Goal: Task Accomplishment & Management: Use online tool/utility

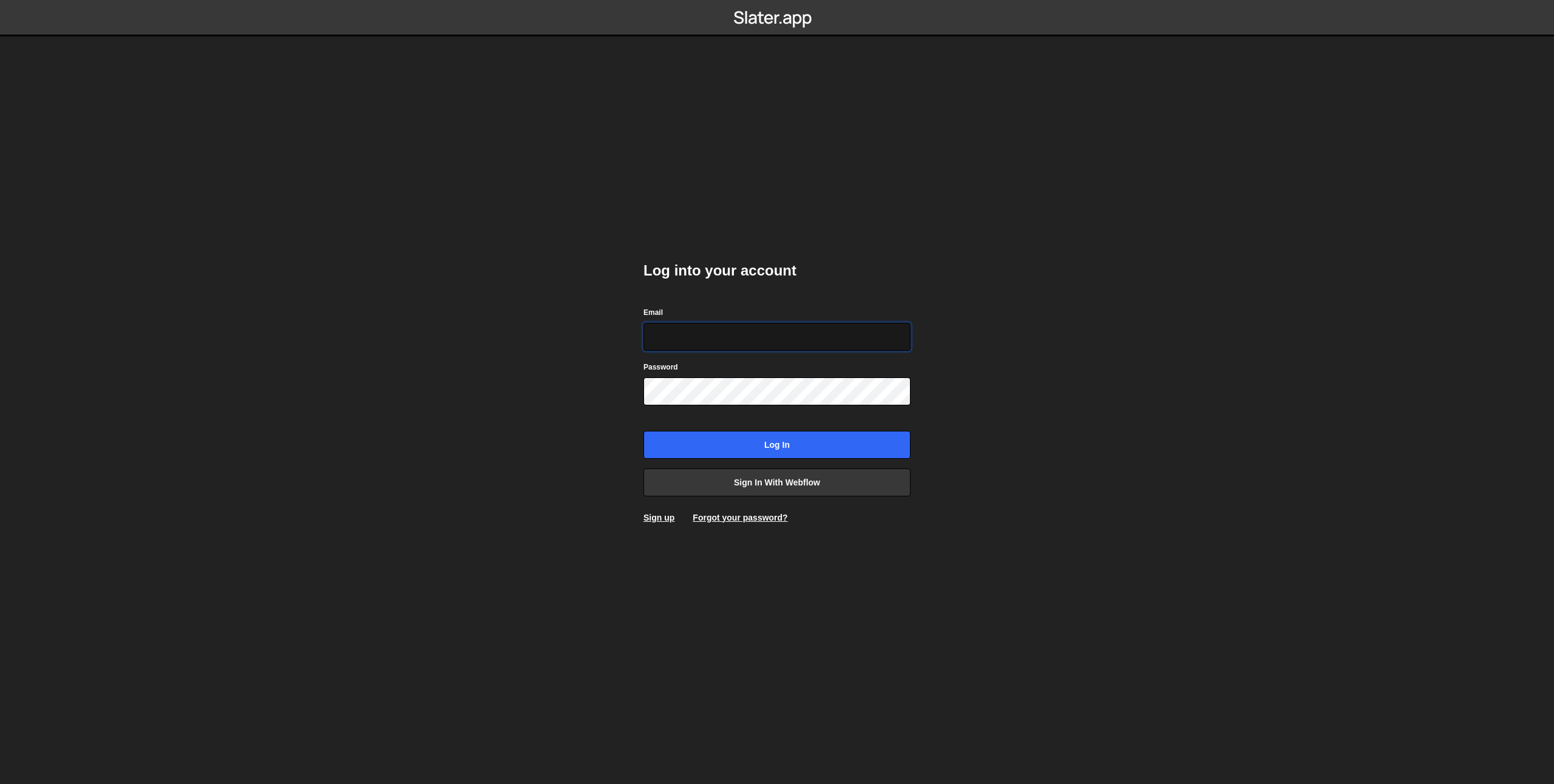
click at [686, 335] on input "Email" at bounding box center [777, 336] width 267 height 28
type input "prod-web@cadcom.fr"
click at [732, 443] on input "Log in" at bounding box center [777, 444] width 267 height 28
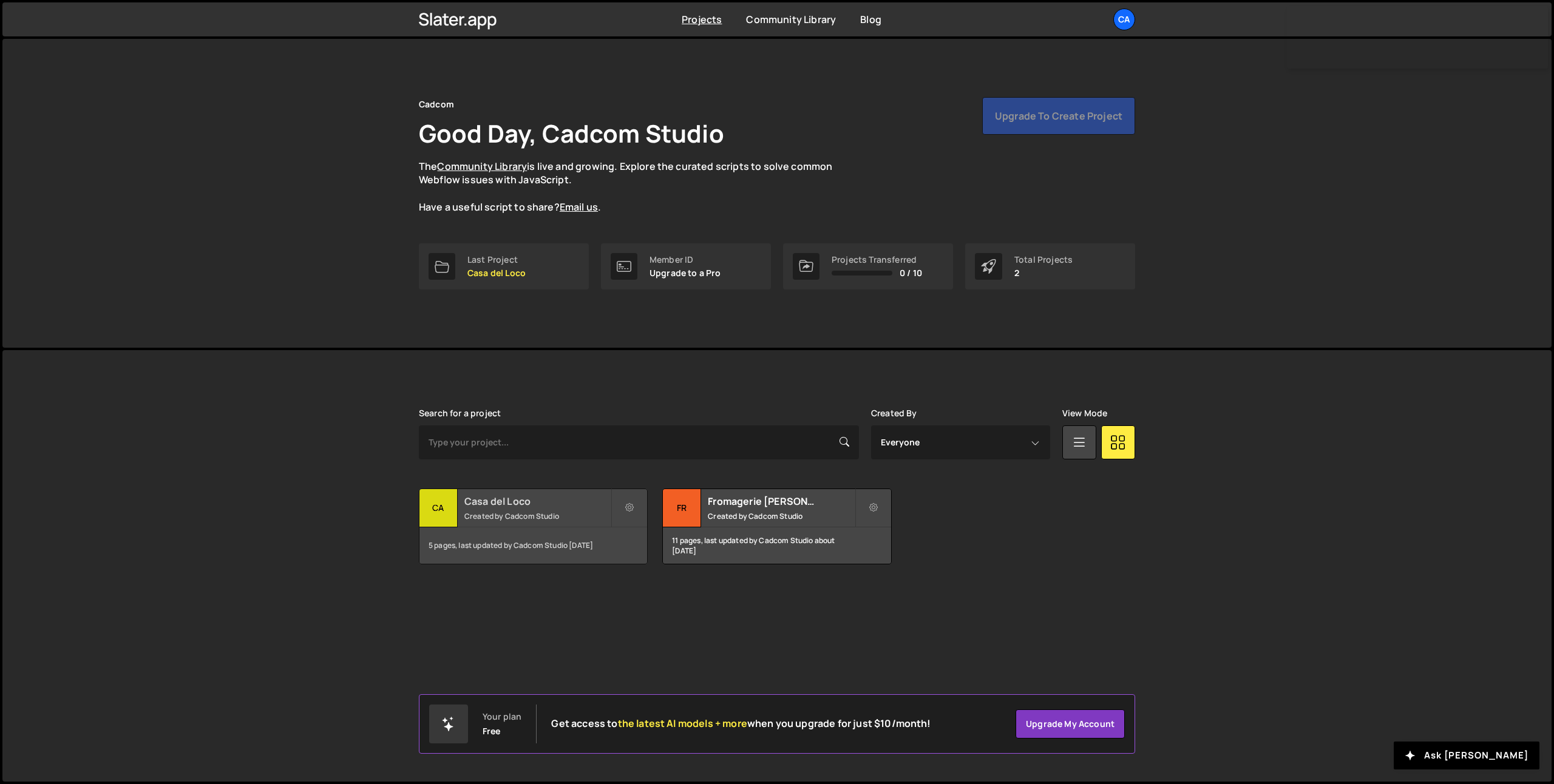
click at [551, 511] on small "Created by Cadcom Studio" at bounding box center [537, 516] width 146 height 10
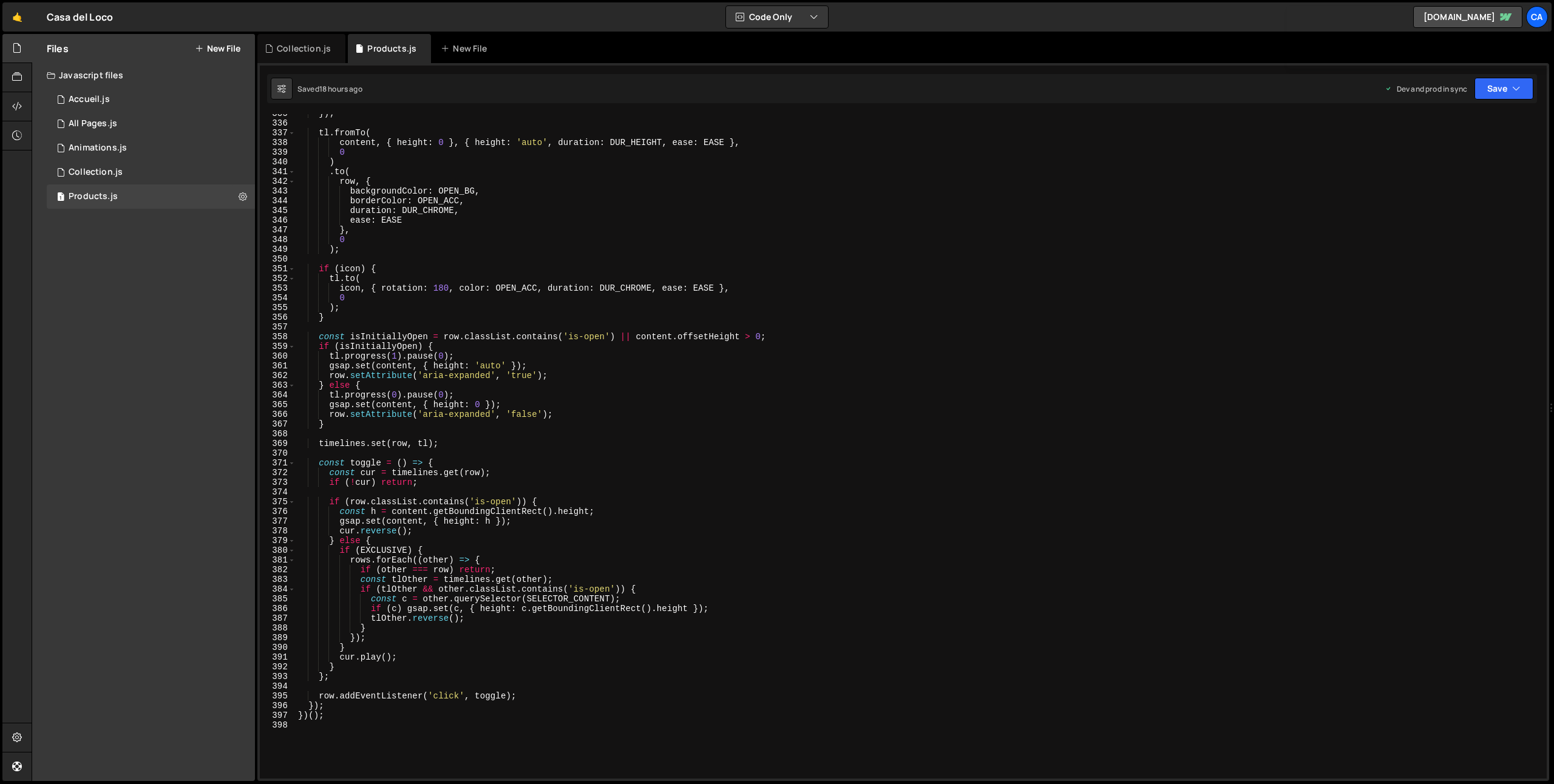
scroll to position [3527, 0]
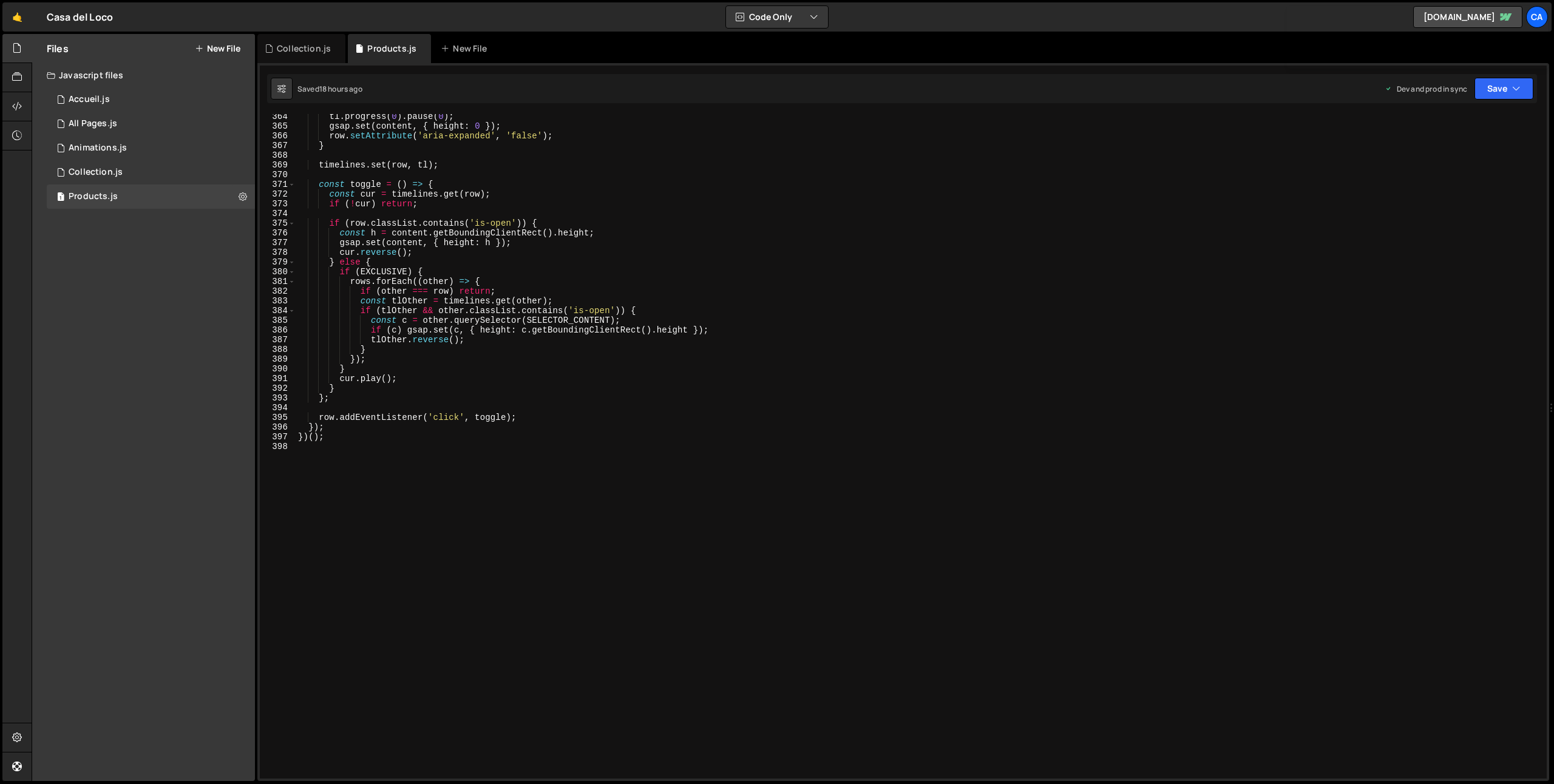
click at [468, 548] on div "tl . progress ( 0 ) . pause ( 0 ) ; gsap . set ( content , { height : 0 }) ; ro…" at bounding box center [919, 453] width 1246 height 684
type textarea "//////////////////////////"
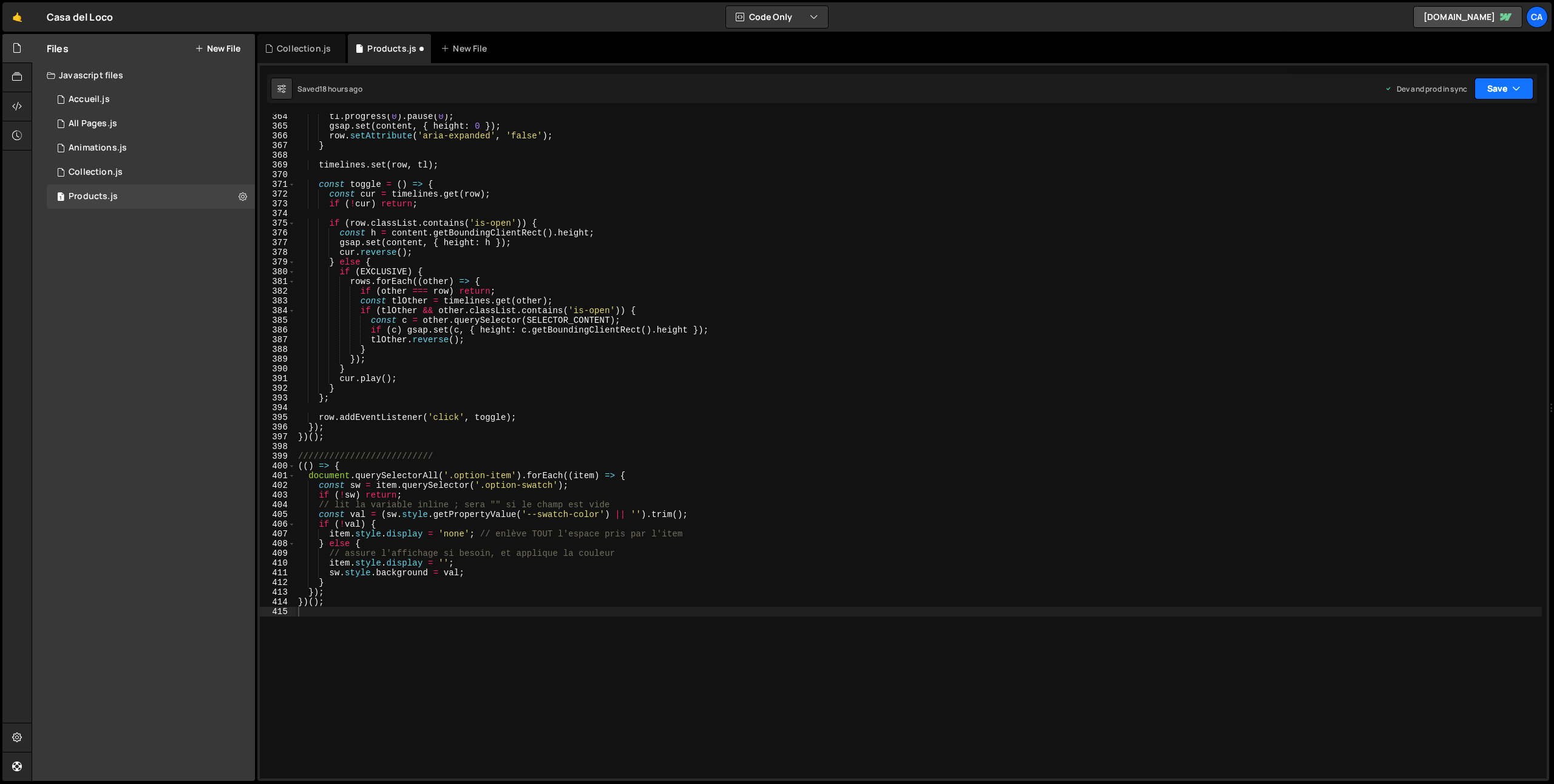
click at [1483, 94] on button "Save" at bounding box center [1504, 88] width 59 height 22
click at [1414, 158] on div "Save to Production S" at bounding box center [1463, 158] width 127 height 12
click at [1505, 91] on button "Save" at bounding box center [1504, 88] width 59 height 22
click at [1460, 157] on div "Save to Production S" at bounding box center [1463, 158] width 127 height 12
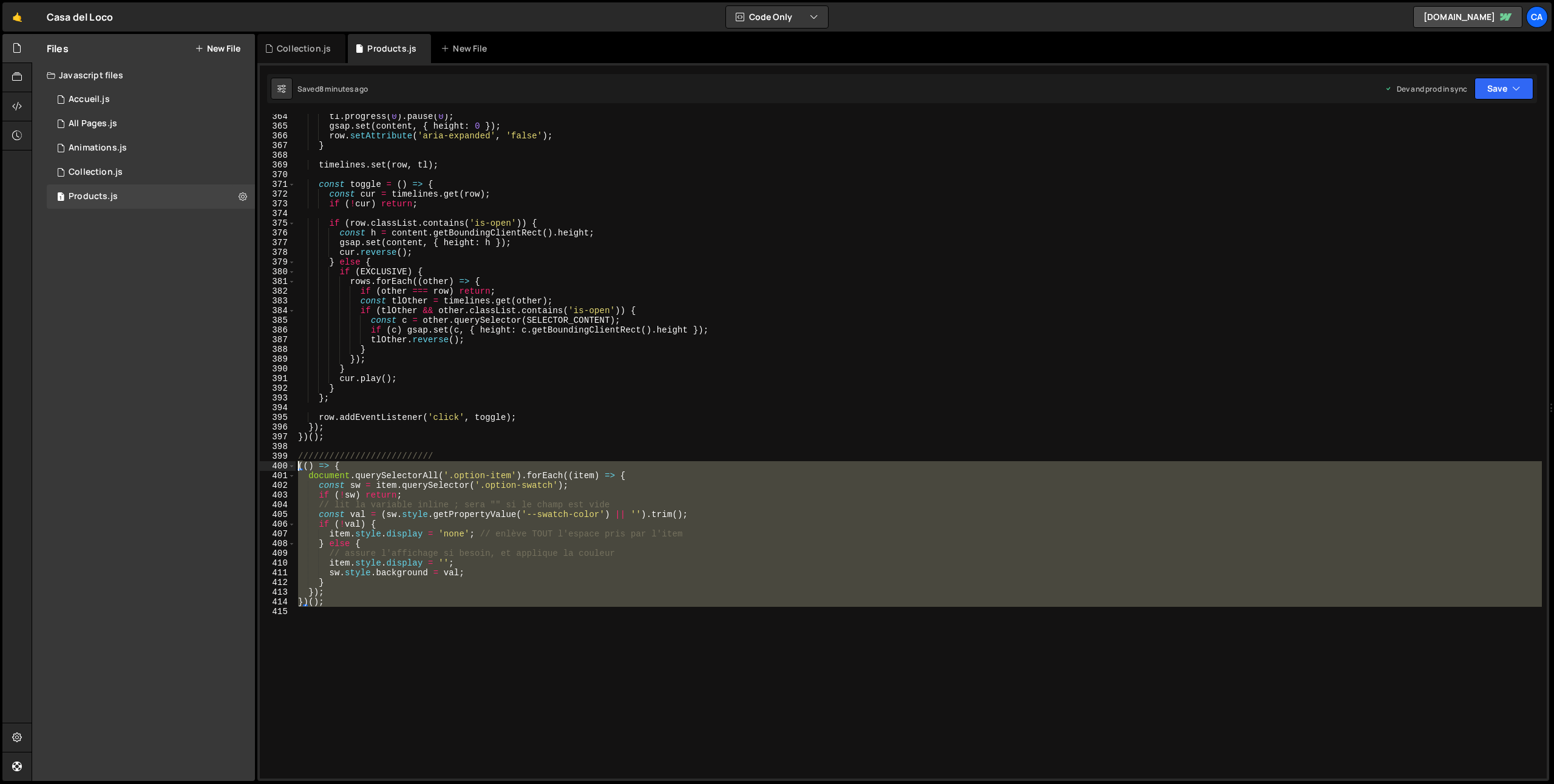
drag, startPoint x: 313, startPoint y: 598, endPoint x: 261, endPoint y: 465, distance: 142.8
click at [261, 465] on div "364 365 366 367 368 369 370 371 372 373 374 375 376 377 378 379 380 381 382 383…" at bounding box center [904, 446] width 1287 height 664
type textarea "(() => { document.querySelectorAll('.option-item').forEach((item) => {"
paste textarea
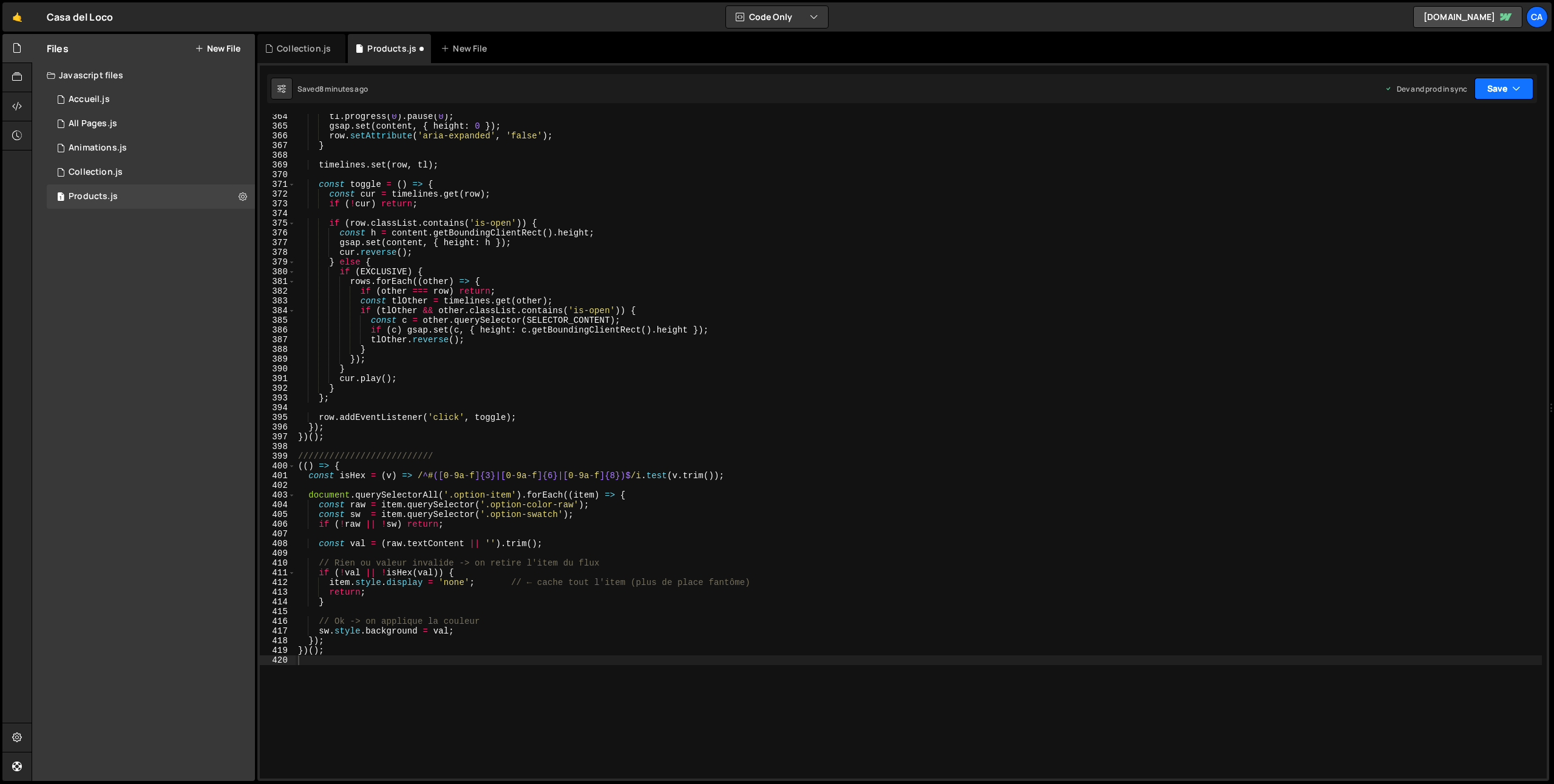
click at [1511, 81] on button "Save" at bounding box center [1504, 88] width 59 height 22
click at [1445, 171] on div "8 minutes ago" at bounding box center [1445, 171] width 47 height 10
